Goal: Navigation & Orientation: Find specific page/section

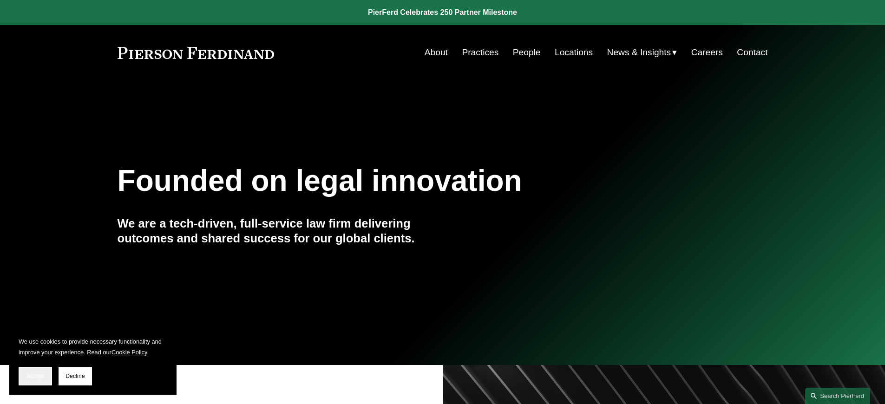
click at [35, 376] on span "Accept" at bounding box center [35, 376] width 18 height 7
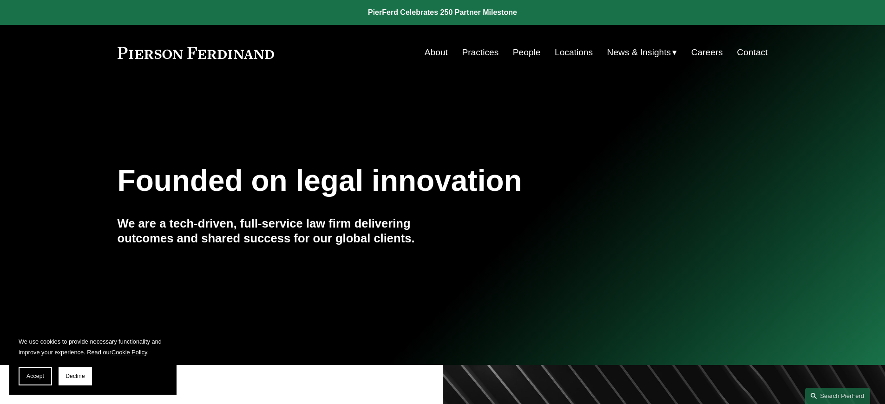
click at [131, 352] on link "Cookie Policy" at bounding box center [129, 352] width 36 height 7
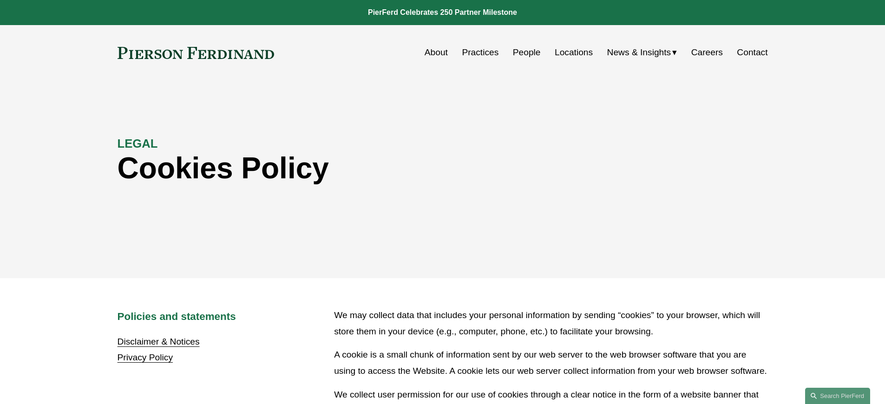
click at [158, 342] on link "Disclaimer & Notices" at bounding box center [159, 342] width 82 height 10
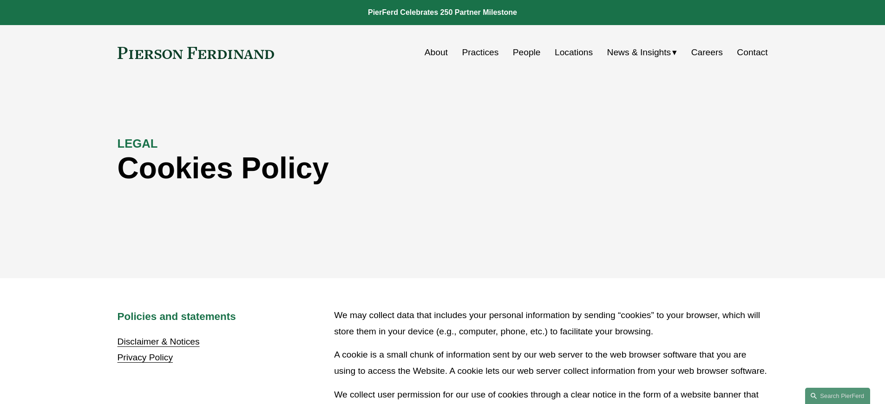
click at [158, 342] on link "Disclaimer & Notices" at bounding box center [159, 342] width 82 height 10
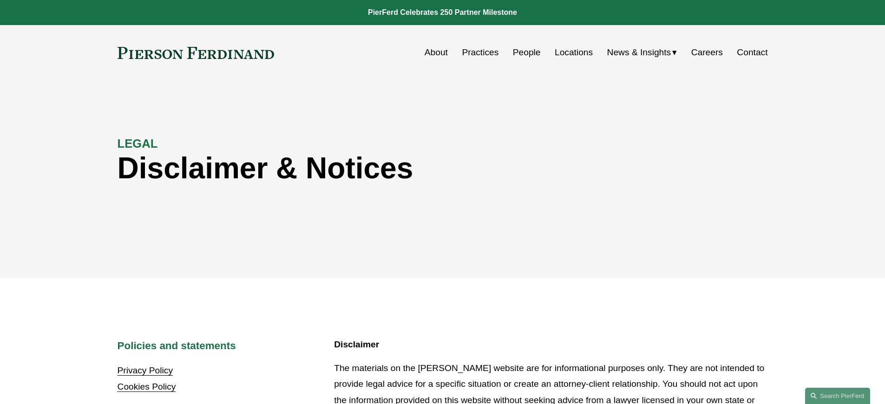
click at [146, 387] on link "Cookies Policy" at bounding box center [147, 387] width 59 height 10
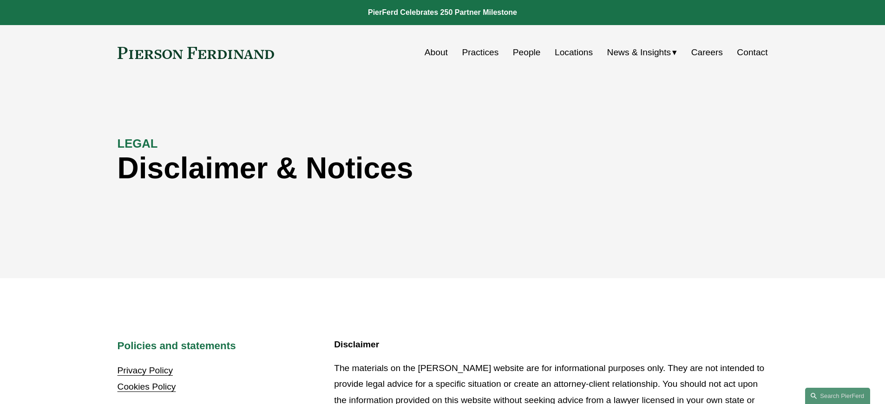
click at [146, 387] on link "Cookies Policy" at bounding box center [147, 387] width 59 height 10
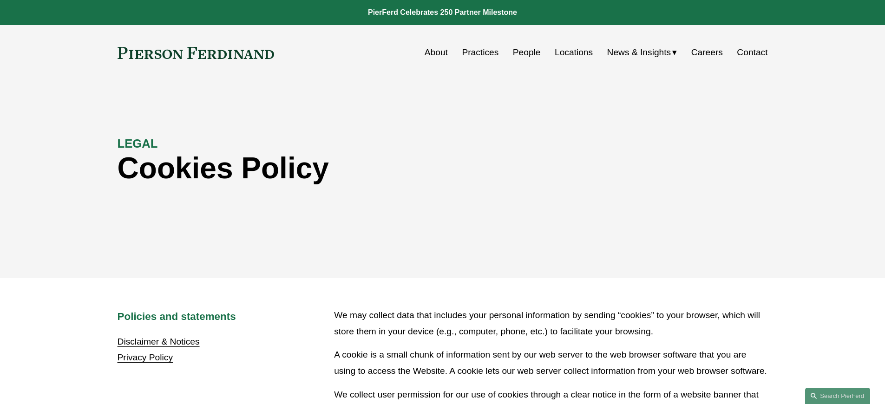
click at [158, 342] on link "Disclaimer & Notices" at bounding box center [159, 342] width 82 height 10
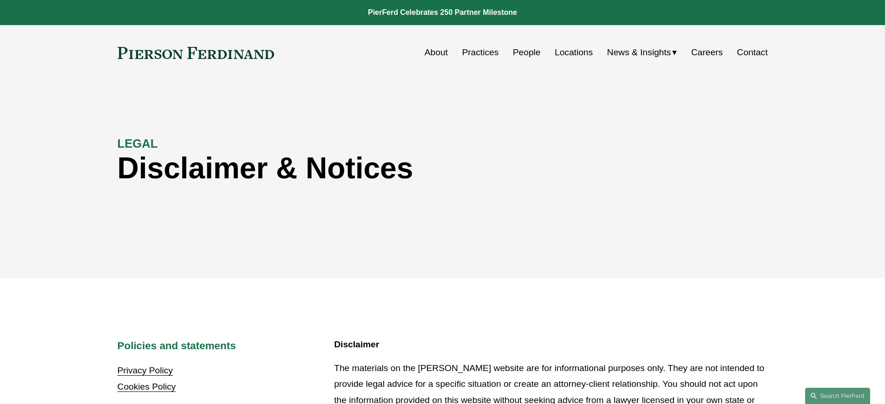
scroll to position [946, 0]
